Goal: Information Seeking & Learning: Compare options

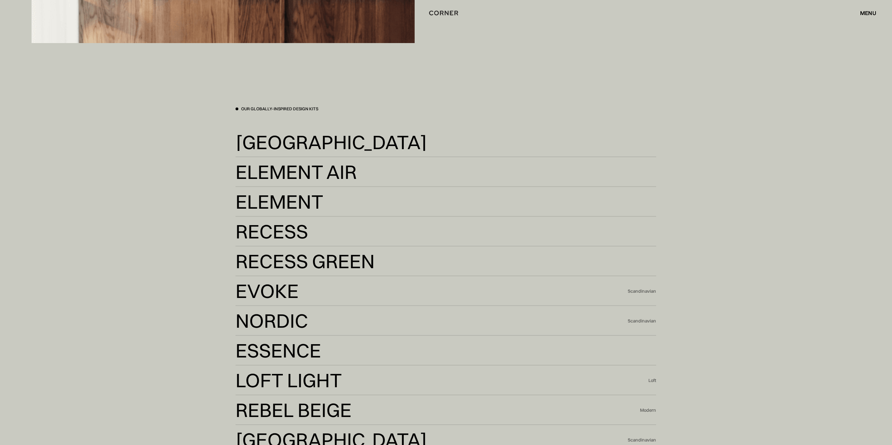
scroll to position [2068, 0]
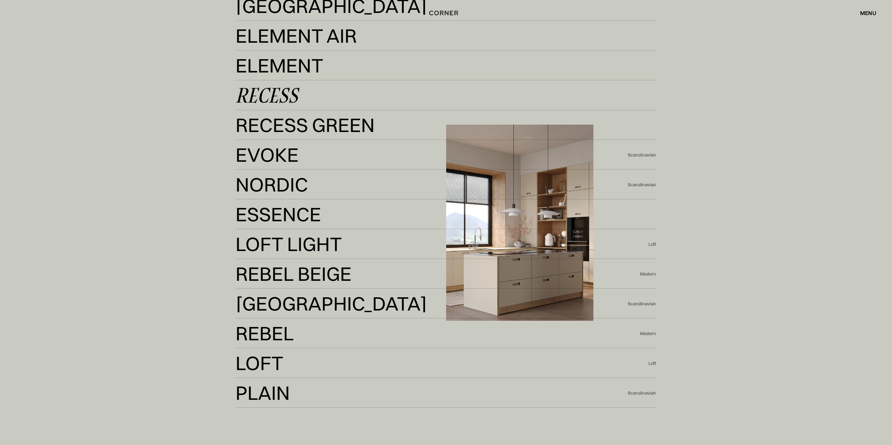
click at [282, 93] on div "Recess" at bounding box center [266, 95] width 62 height 17
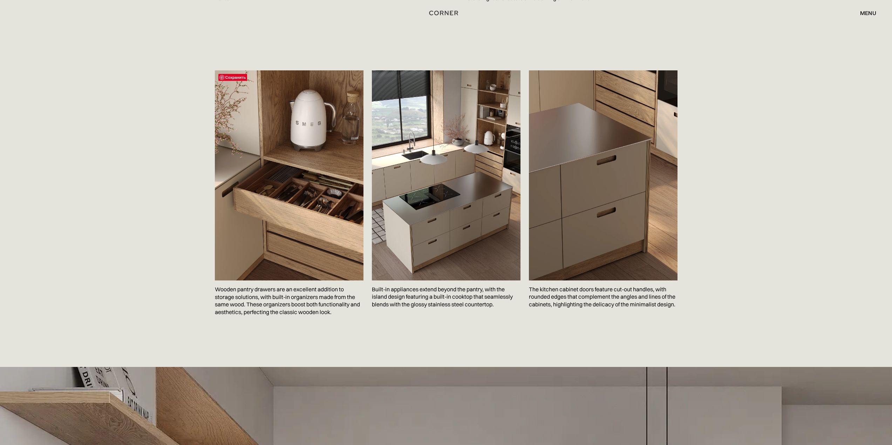
scroll to position [1121, 0]
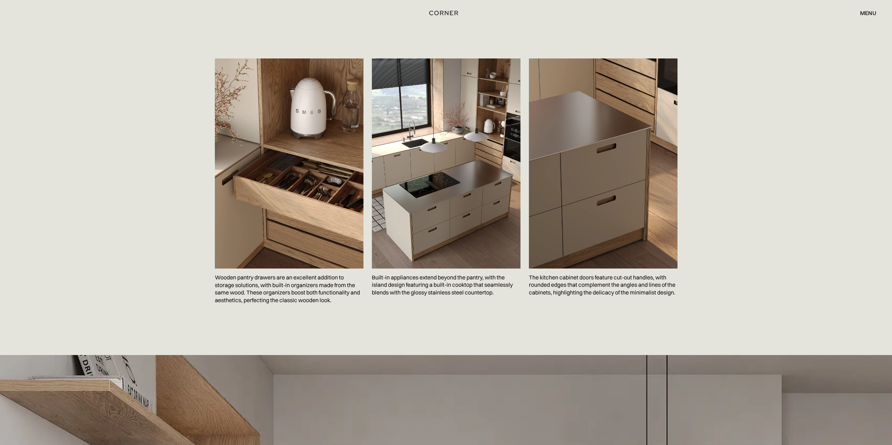
drag, startPoint x: 433, startPoint y: 221, endPoint x: 104, endPoint y: 259, distance: 330.9
click at [104, 259] on div "Сохранить Wooden pantry drawers are an excellent addition to storage solutions,…" at bounding box center [446, 198] width 892 height 314
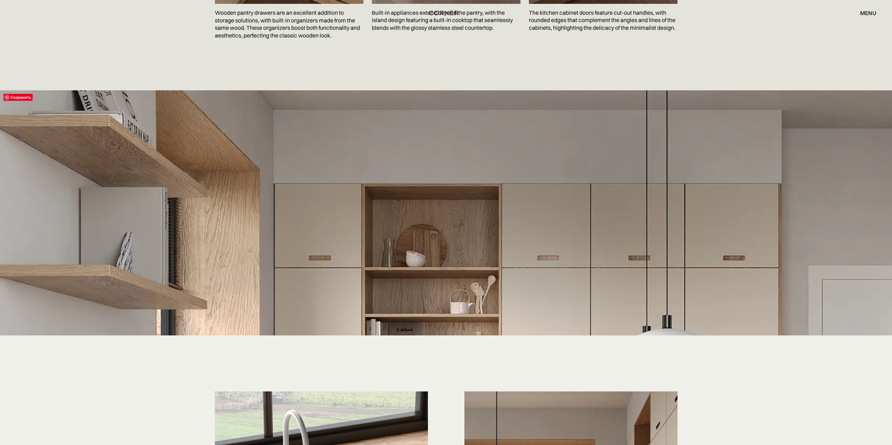
scroll to position [1367, 0]
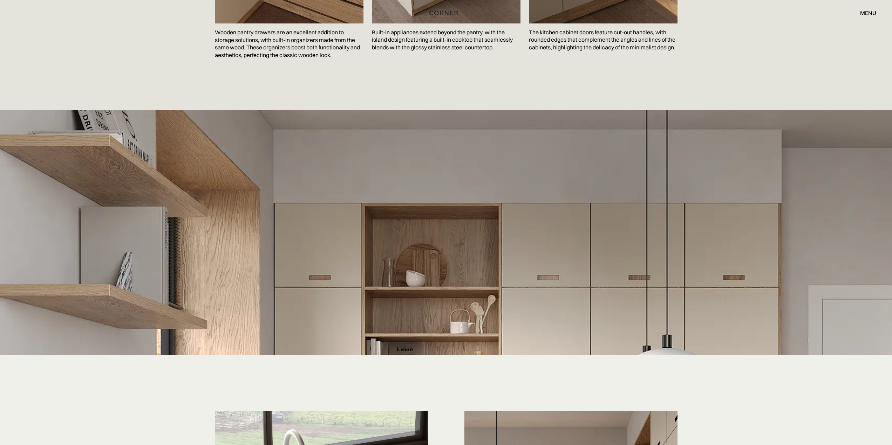
drag, startPoint x: 73, startPoint y: 25, endPoint x: 76, endPoint y: 30, distance: 6.3
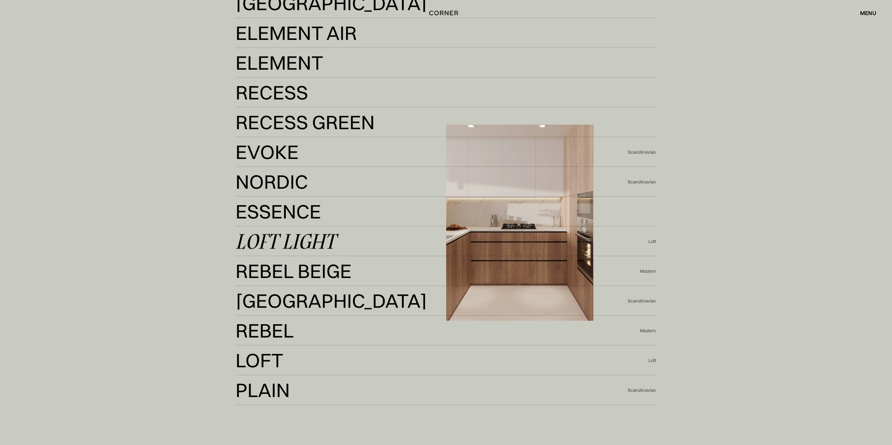
click at [299, 242] on div "Loft Light" at bounding box center [285, 241] width 100 height 17
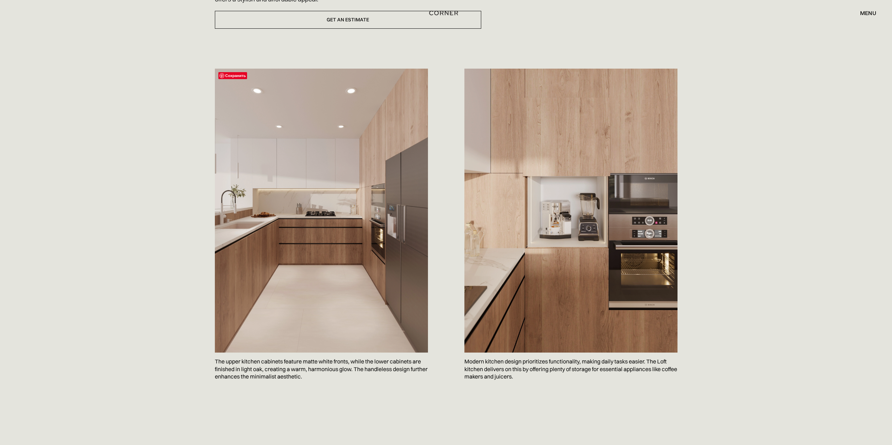
scroll to position [280, 0]
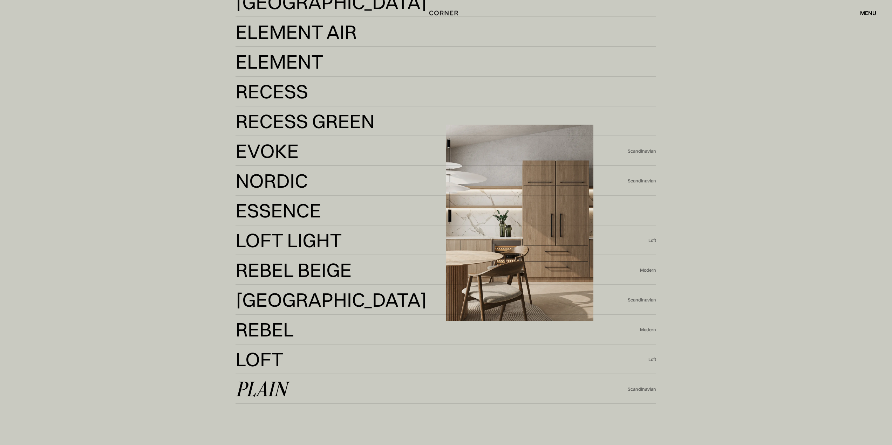
click at [263, 384] on div "Plain" at bounding box center [261, 389] width 52 height 17
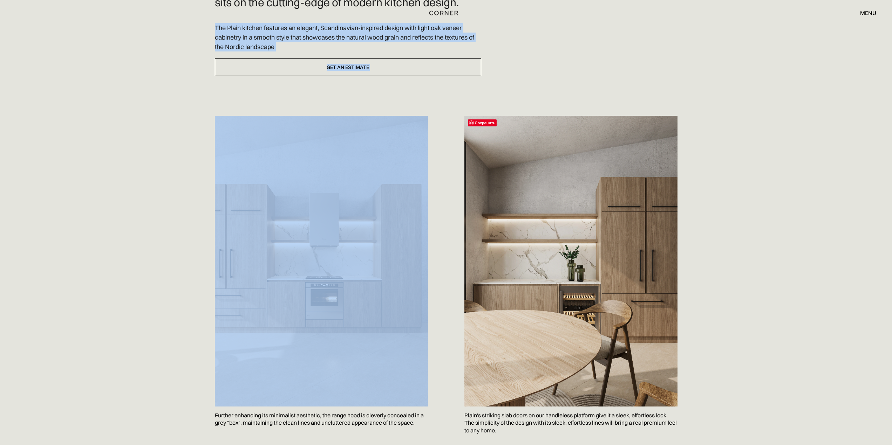
click at [585, 232] on img at bounding box center [570, 261] width 213 height 291
click at [90, 241] on div "A stylish, Scandi-inspired concept, this stunning range sits on the cutting-edg…" at bounding box center [446, 225] width 892 height 520
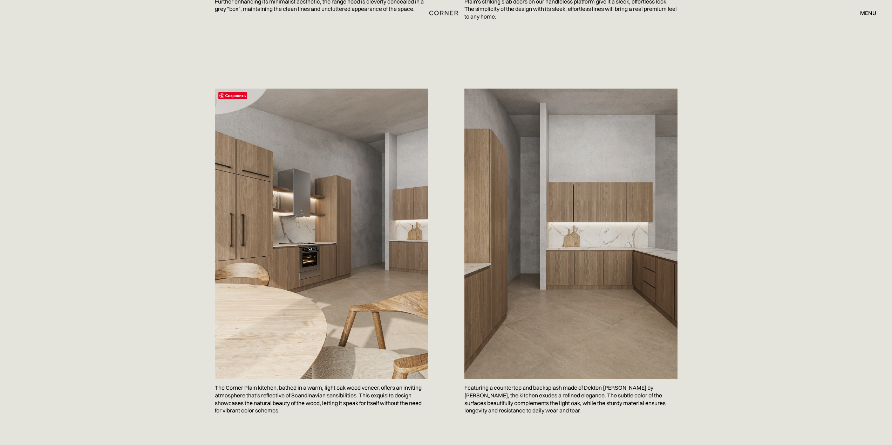
scroll to position [666, 0]
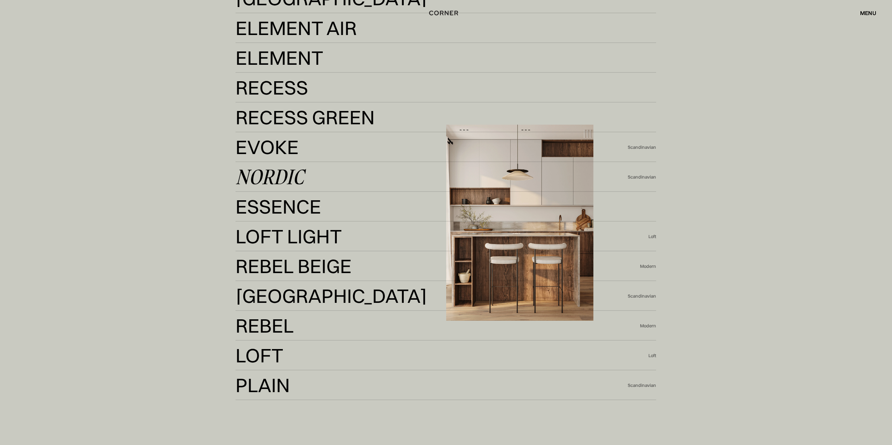
click at [265, 168] on div "Nordic Nordic Scandinavian" at bounding box center [445, 177] width 421 height 30
click at [264, 174] on div "Nordic" at bounding box center [269, 177] width 68 height 17
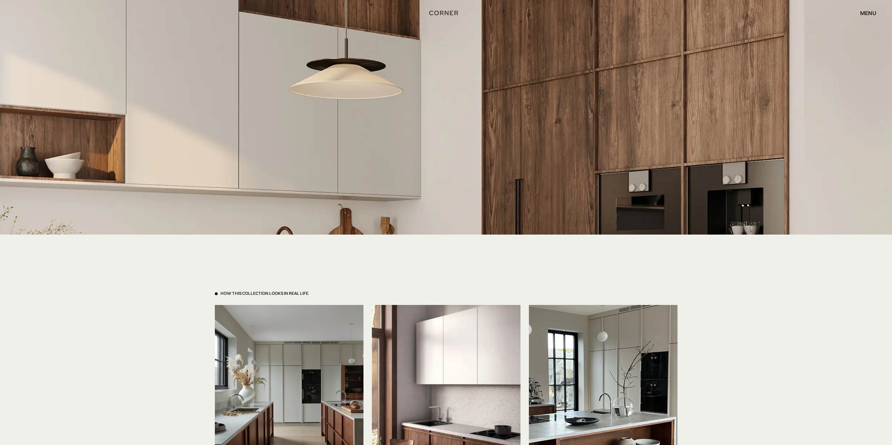
scroll to position [1542, 0]
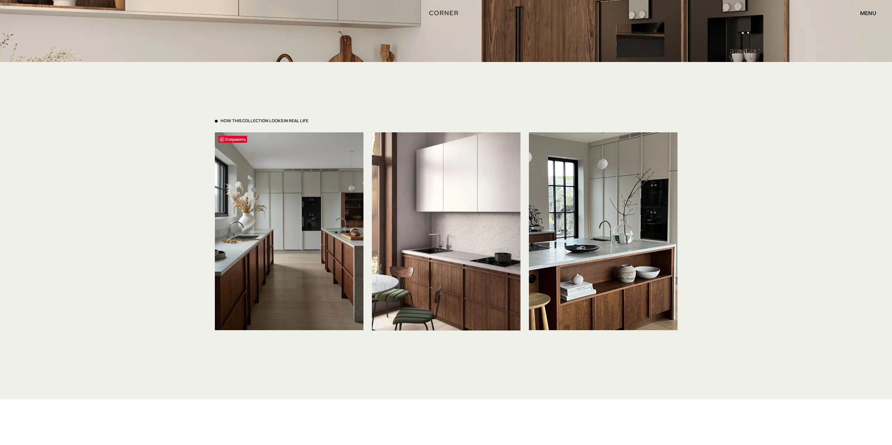
click at [310, 228] on img at bounding box center [289, 231] width 149 height 198
click at [315, 245] on img at bounding box center [289, 231] width 149 height 198
click at [601, 223] on img at bounding box center [603, 231] width 149 height 198
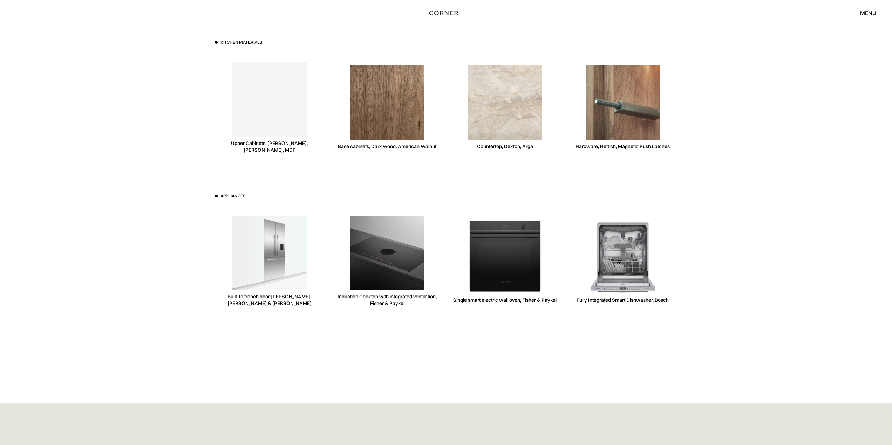
scroll to position [1962, 0]
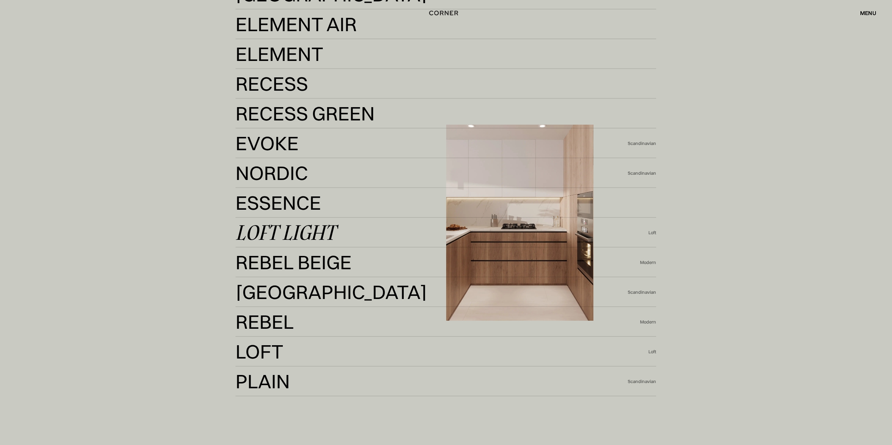
scroll to position [1939, 0]
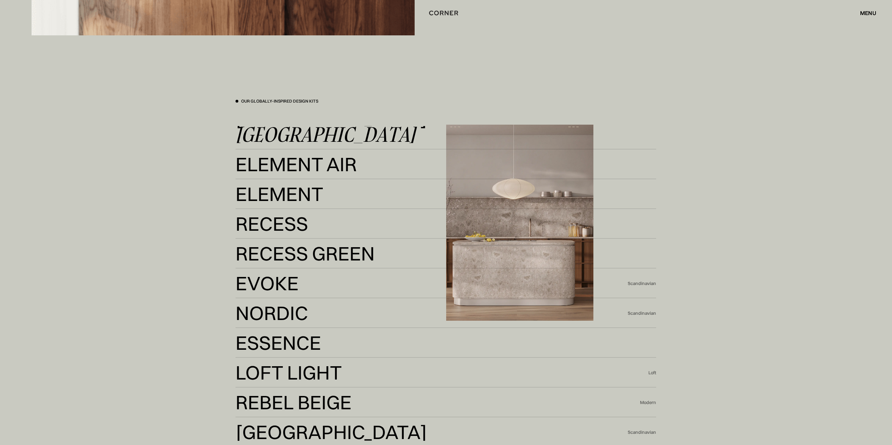
click at [286, 142] on div "[GEOGRAPHIC_DATA]" at bounding box center [325, 134] width 180 height 17
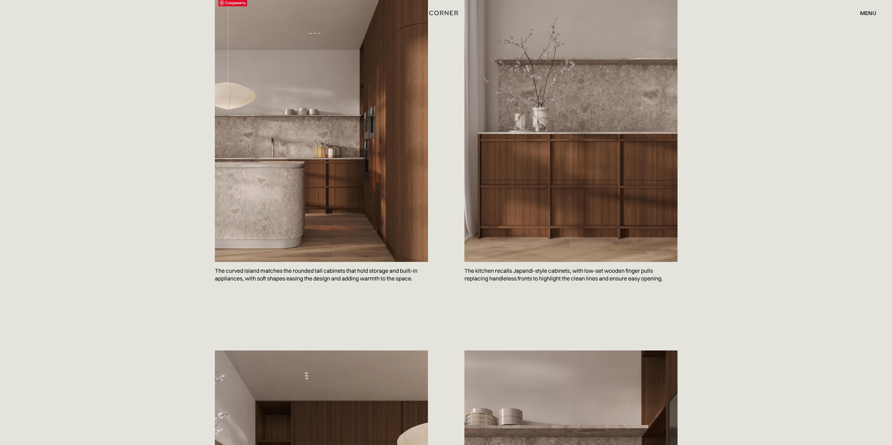
scroll to position [315, 0]
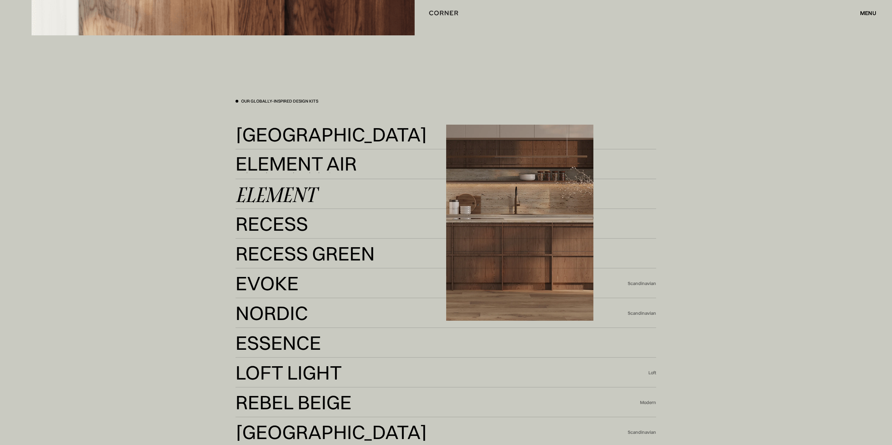
click at [288, 188] on div "Element" at bounding box center [275, 194] width 81 height 17
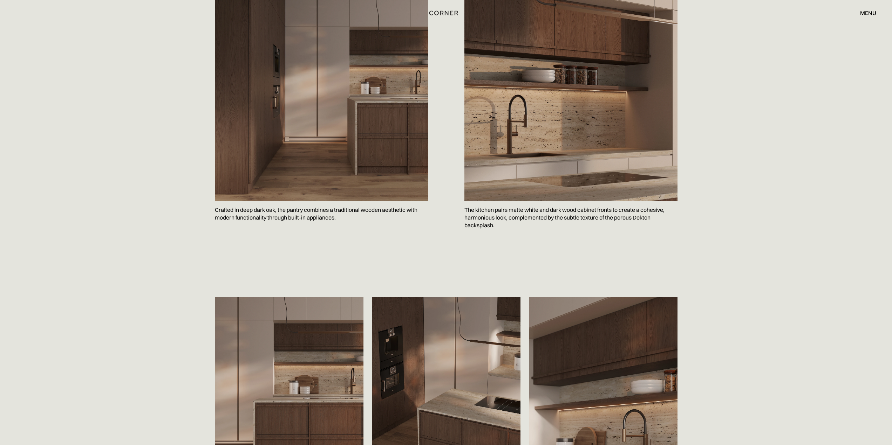
scroll to position [736, 0]
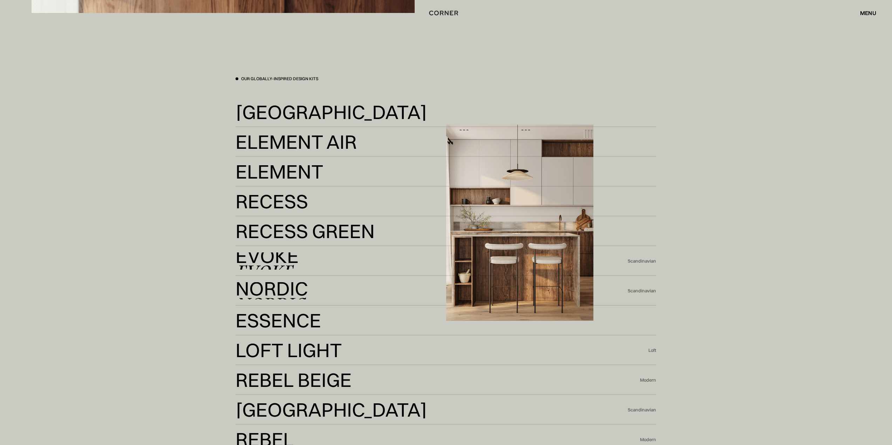
scroll to position [1974, 0]
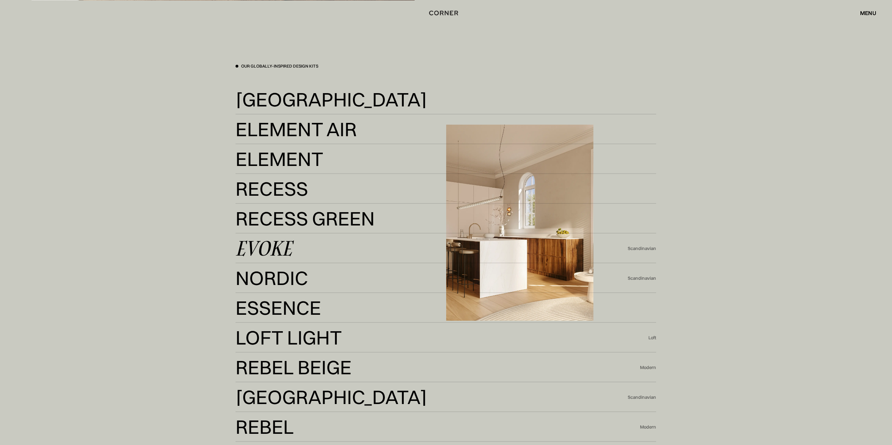
click at [280, 255] on div "Evoke" at bounding box center [263, 248] width 56 height 17
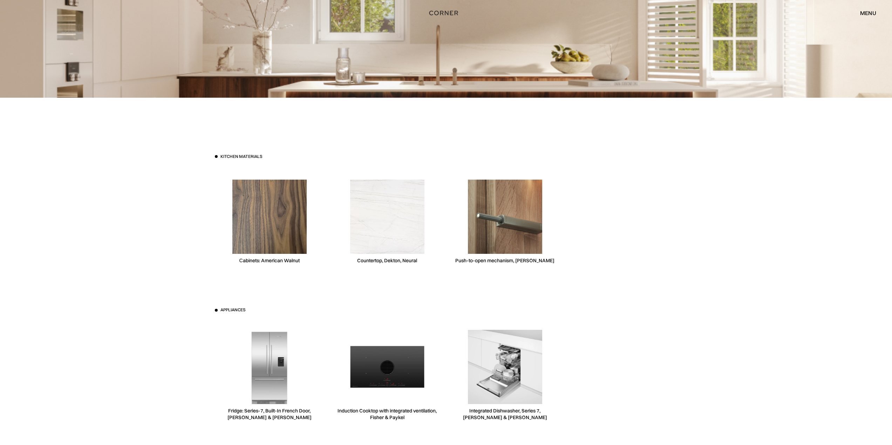
scroll to position [1577, 0]
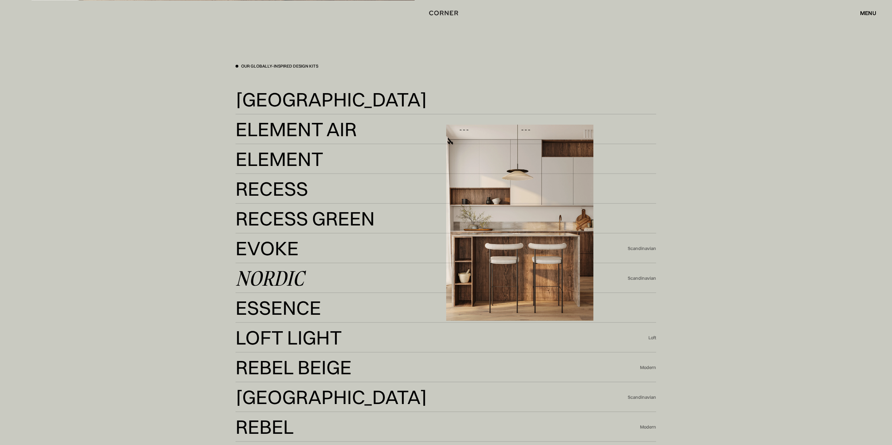
click at [270, 285] on div "Nordic" at bounding box center [269, 278] width 68 height 17
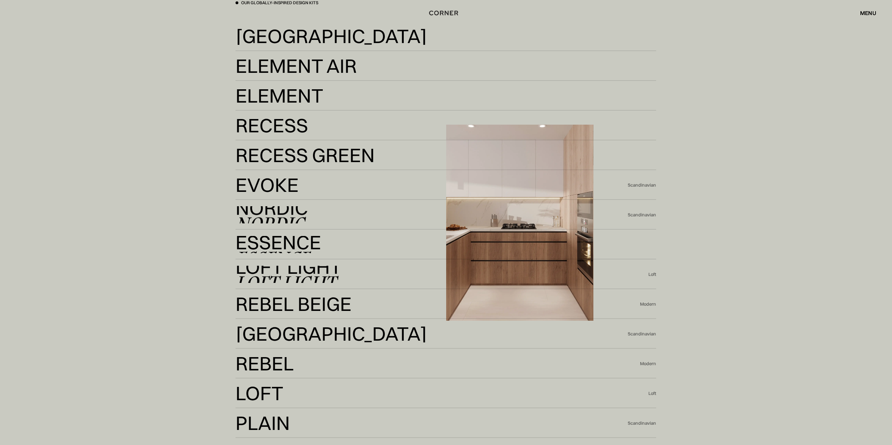
scroll to position [2044, 0]
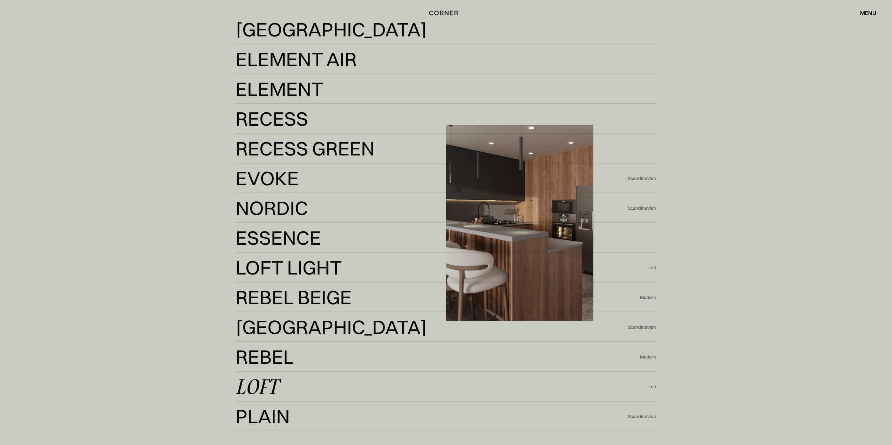
click at [257, 380] on div "Loft" at bounding box center [256, 386] width 42 height 17
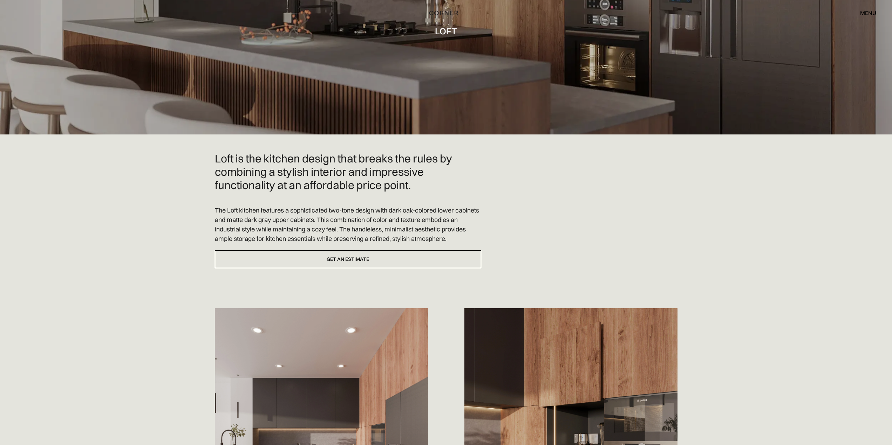
scroll to position [70, 0]
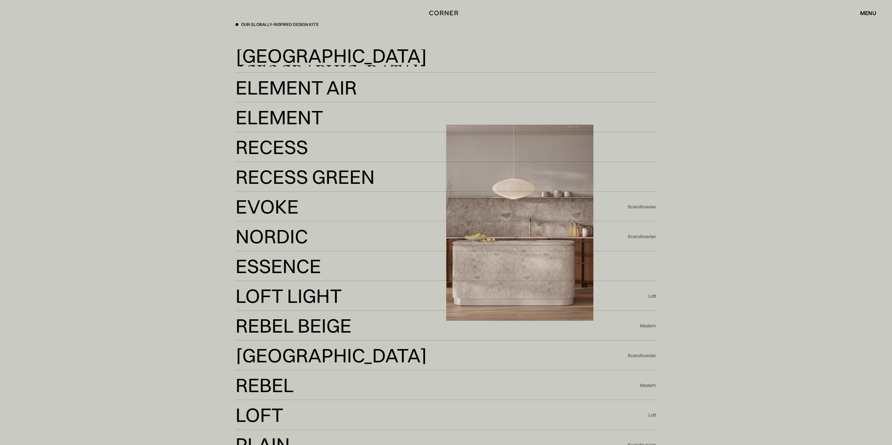
scroll to position [2032, 0]
